Goal: Check status: Check status

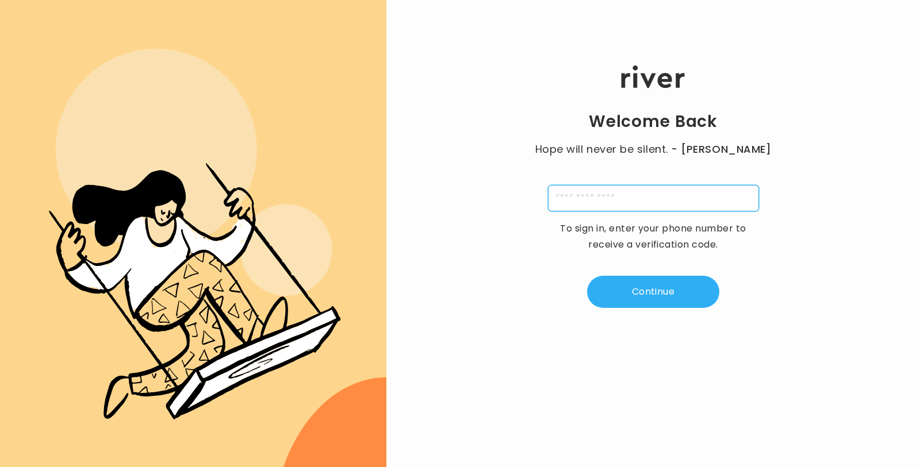
click at [590, 198] on input "tel" at bounding box center [653, 198] width 211 height 26
type input "**********"
type input "*"
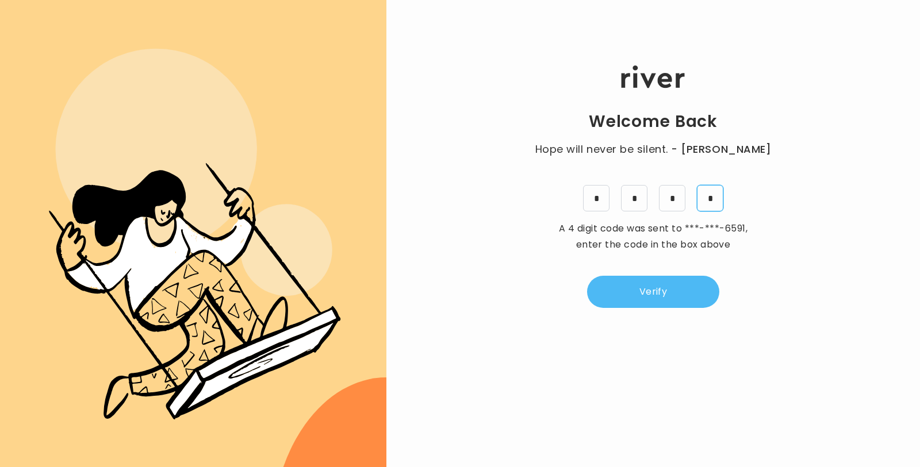
type input "*"
click at [665, 297] on button "Verify" at bounding box center [653, 292] width 132 height 32
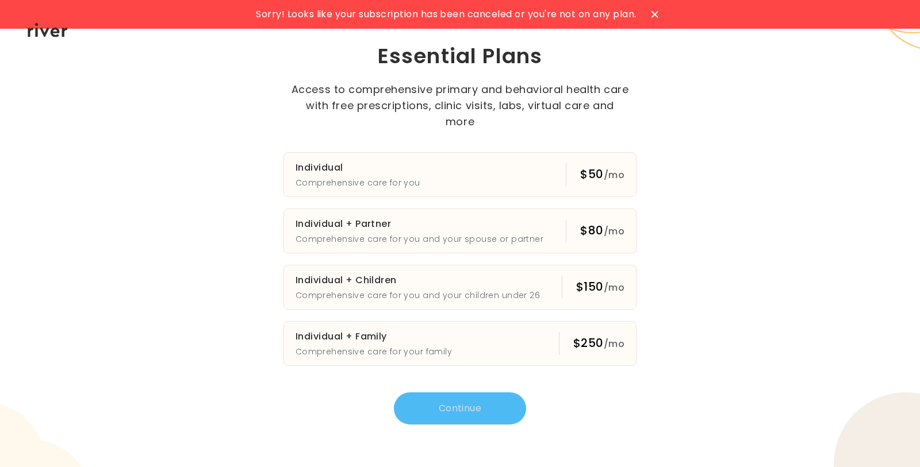
click at [656, 13] on icon at bounding box center [654, 14] width 6 height 6
